Goal: Task Accomplishment & Management: Manage account settings

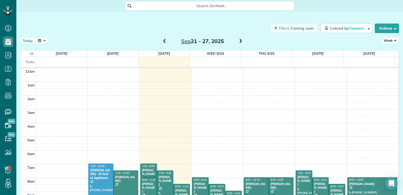
scroll to position [96, 0]
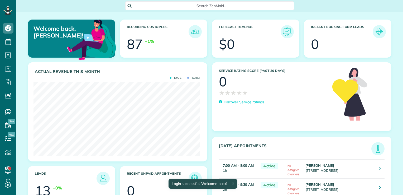
scroll to position [74, 166]
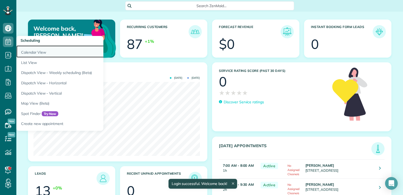
click at [22, 51] on link "Calendar View" at bounding box center [82, 51] width 132 height 12
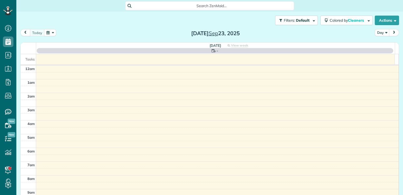
scroll to position [96, 0]
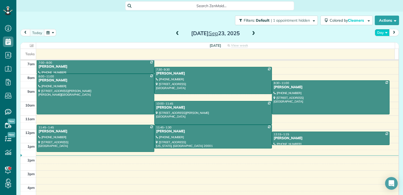
click at [381, 31] on button "Day" at bounding box center [382, 32] width 15 height 7
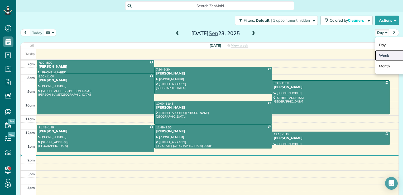
click at [383, 54] on link "Week" at bounding box center [396, 55] width 42 height 11
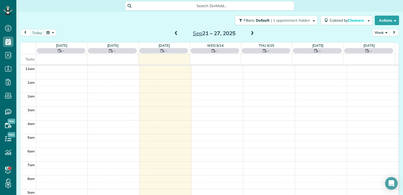
scroll to position [96, 0]
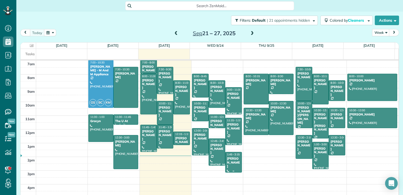
click at [232, 154] on span "1:45 - 3:15" at bounding box center [233, 153] width 13 height 3
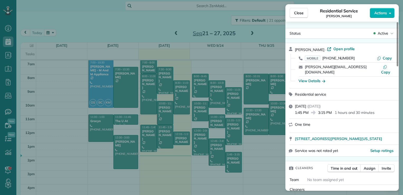
drag, startPoint x: 294, startPoint y: 135, endPoint x: 396, endPoint y: 139, distance: 102.2
click at [396, 139] on div "215 Underwood Street Northwest Washington DC 20012" at bounding box center [341, 139] width 113 height 12
click at [291, 14] on button "Close" at bounding box center [299, 13] width 18 height 10
